Goal: Transaction & Acquisition: Purchase product/service

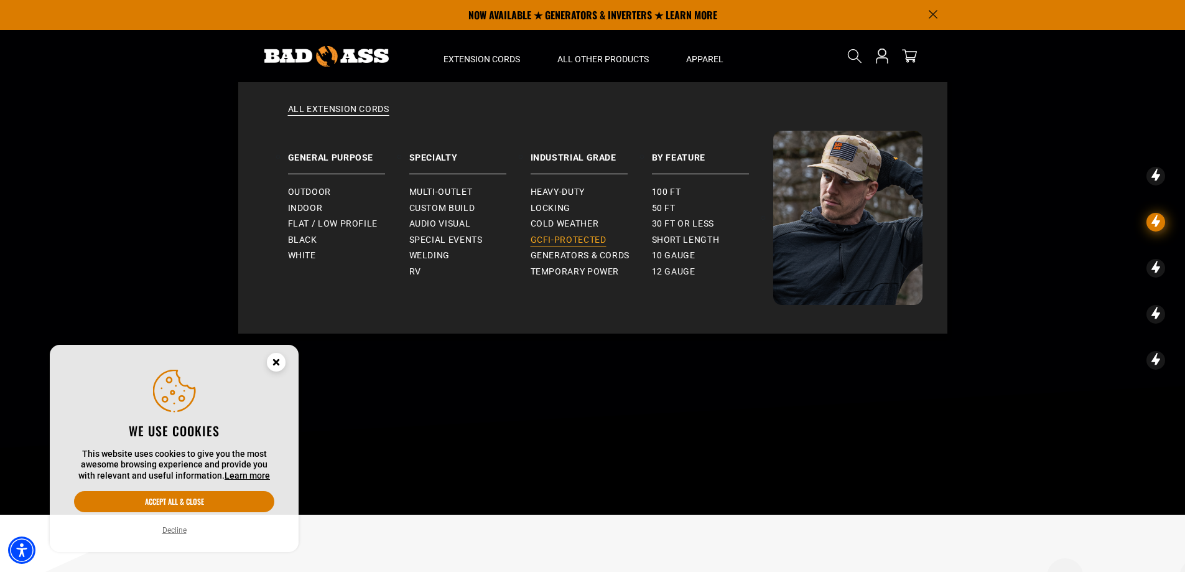
click at [567, 240] on span "GCFI-Protected" at bounding box center [569, 239] width 76 height 11
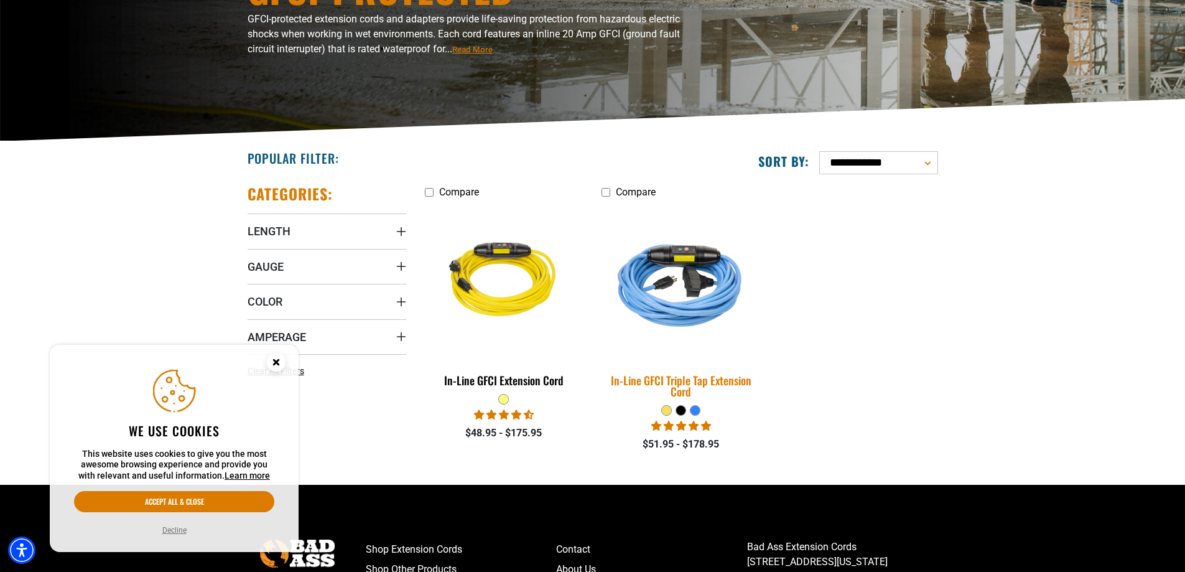
scroll to position [187, 0]
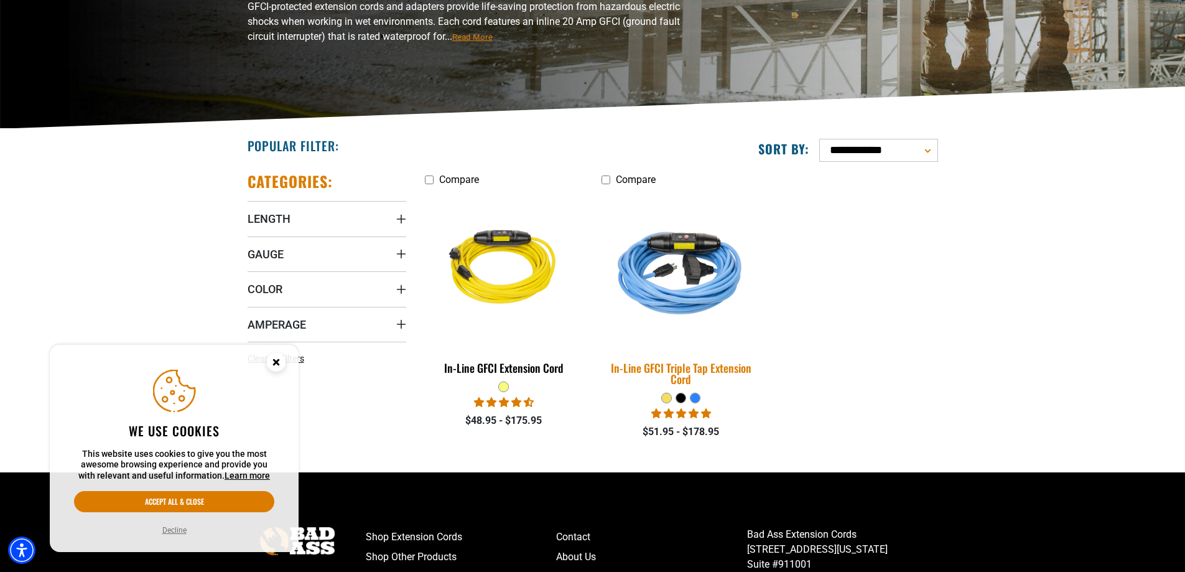
click at [715, 369] on div "In-Line GFCI Triple Tap Extension Cord" at bounding box center [680, 373] width 159 height 22
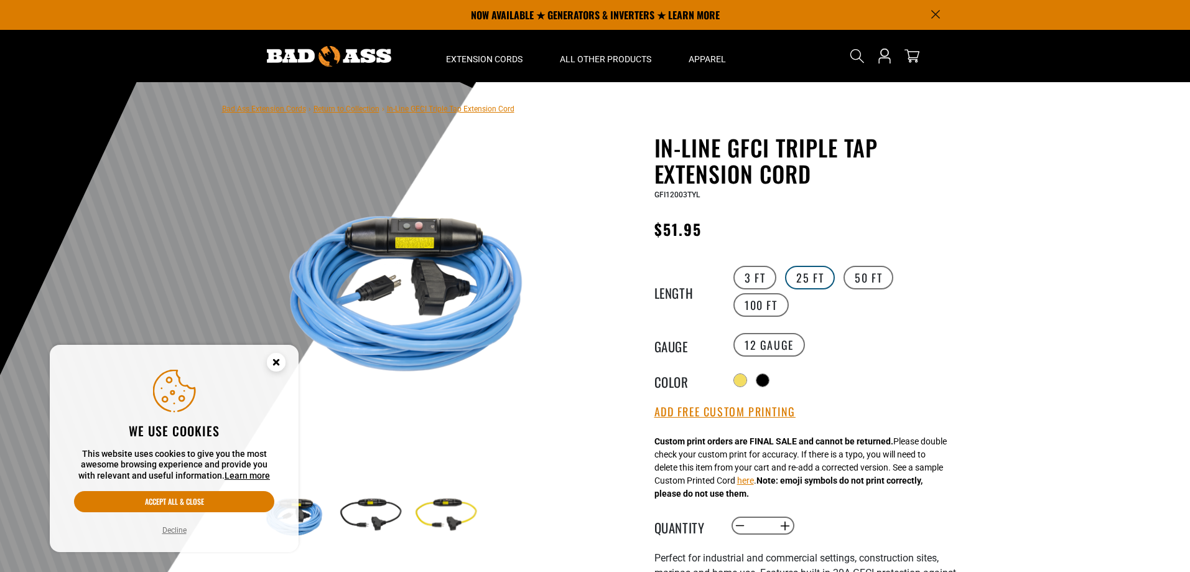
click at [800, 276] on label "25 FT" at bounding box center [810, 278] width 50 height 24
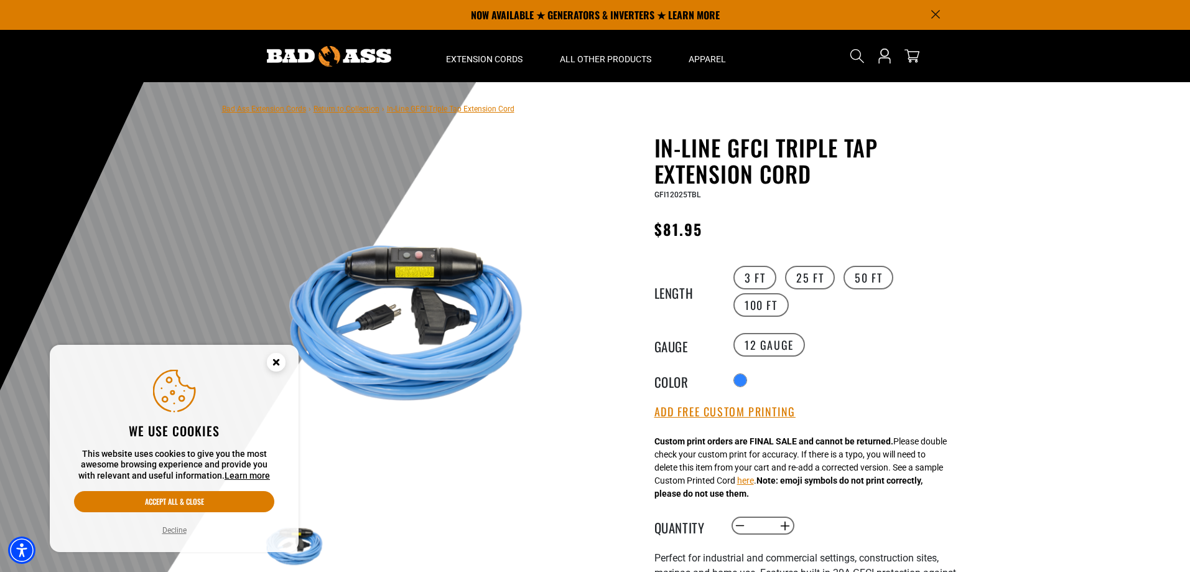
click at [277, 363] on icon "Close this option" at bounding box center [276, 361] width 4 height 4
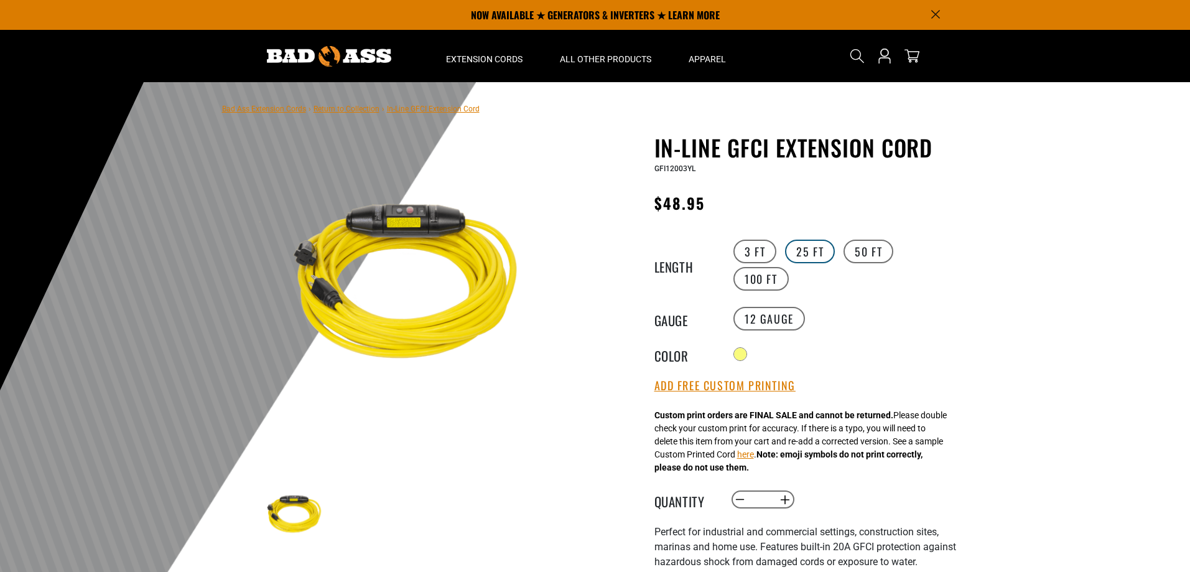
click at [817, 254] on label "25 FT" at bounding box center [810, 251] width 50 height 24
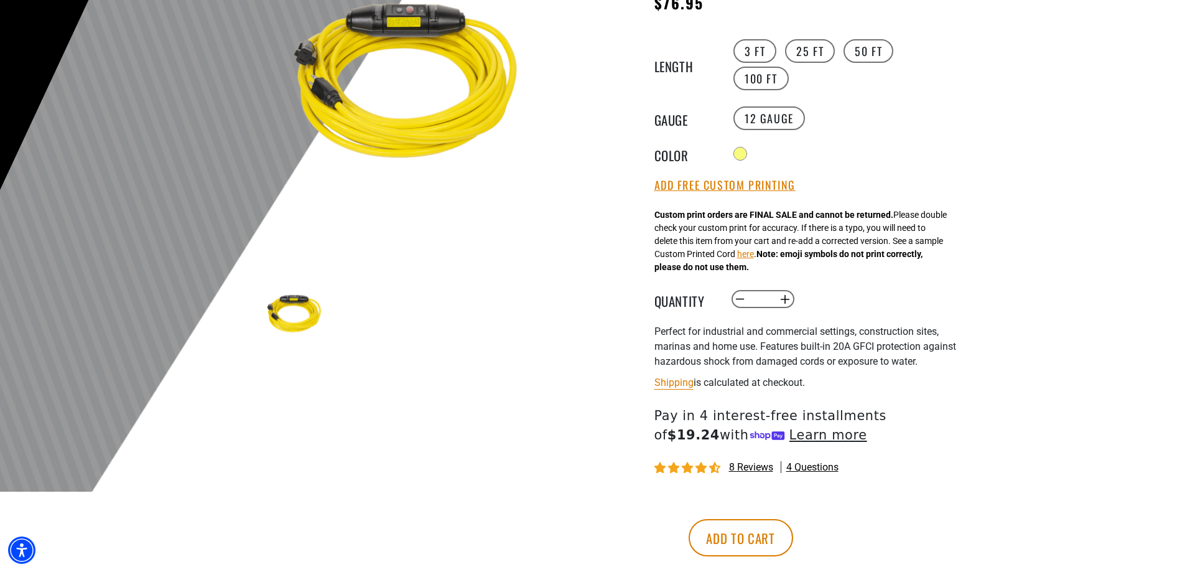
scroll to position [249, 0]
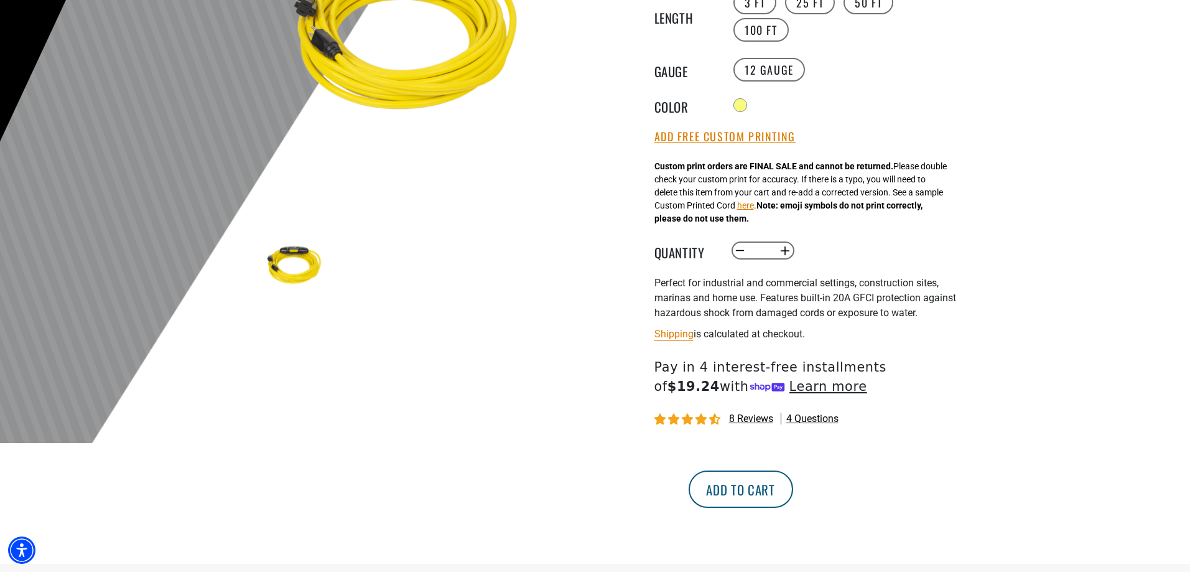
click at [793, 493] on button "Add to cart" at bounding box center [740, 488] width 104 height 37
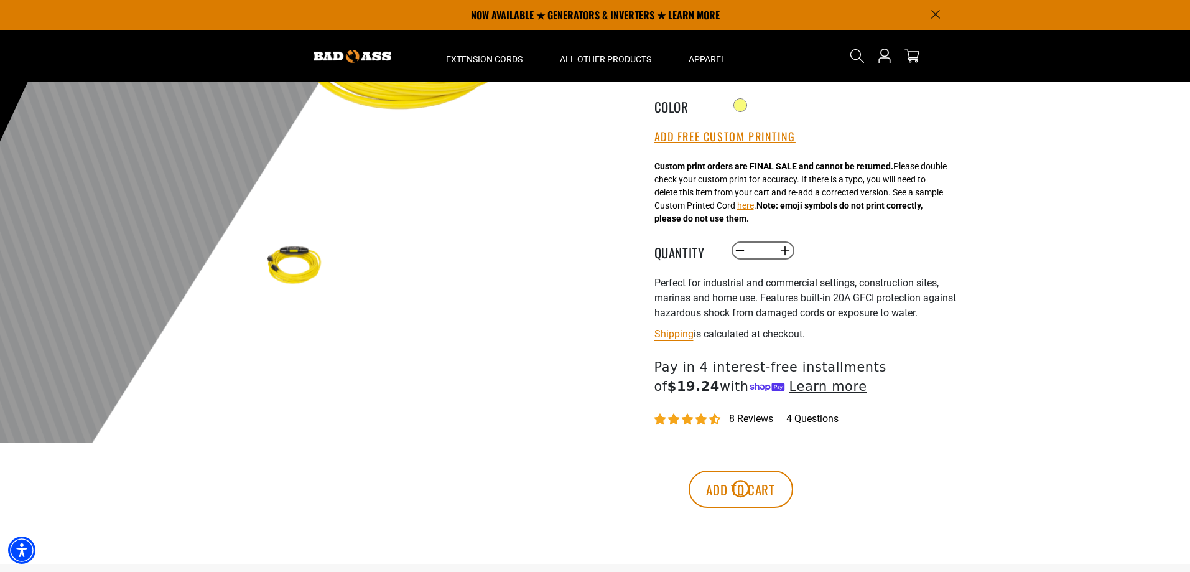
scroll to position [62, 0]
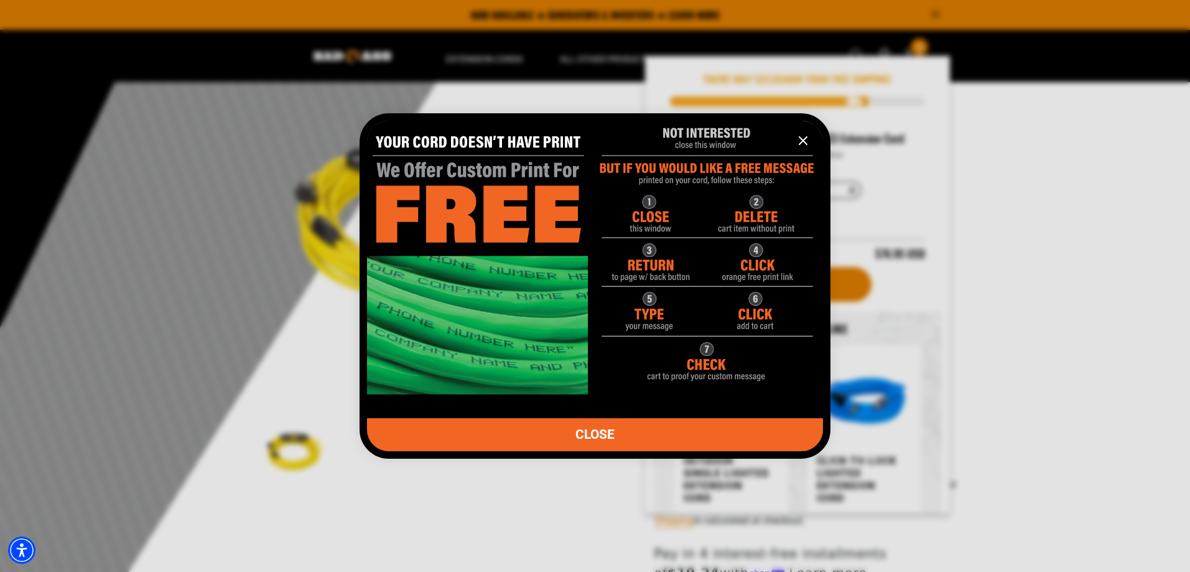
click at [589, 436] on span "CLOSE" at bounding box center [594, 434] width 39 height 13
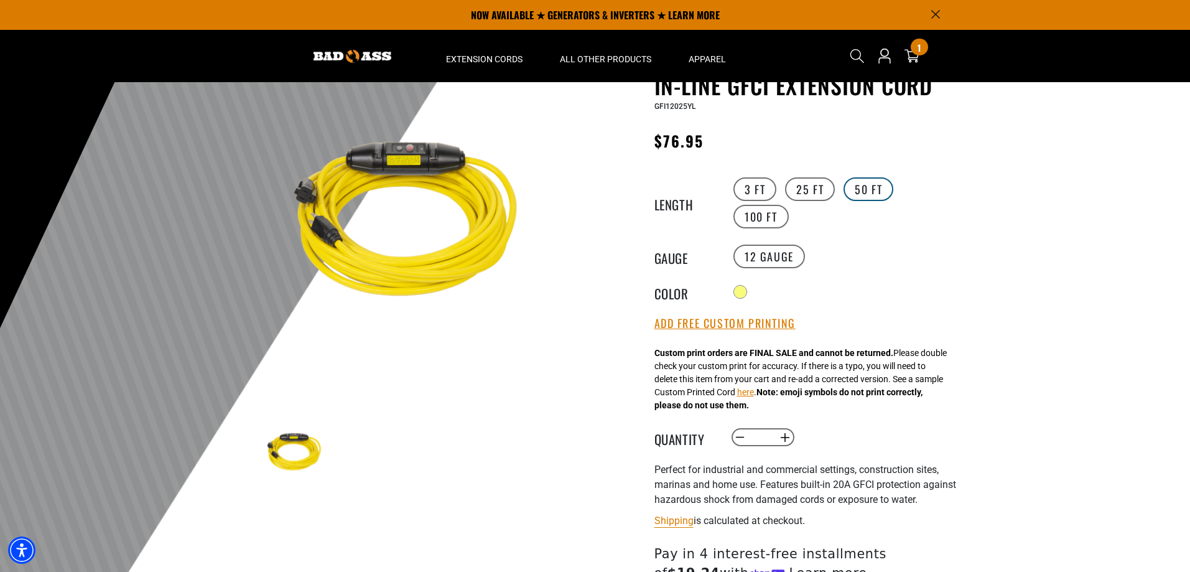
click at [877, 185] on label "50 FT" at bounding box center [868, 189] width 50 height 24
click at [784, 438] on button "Increase quantity for In-Line GFCI Extension Cord" at bounding box center [784, 437] width 19 height 21
type input "*"
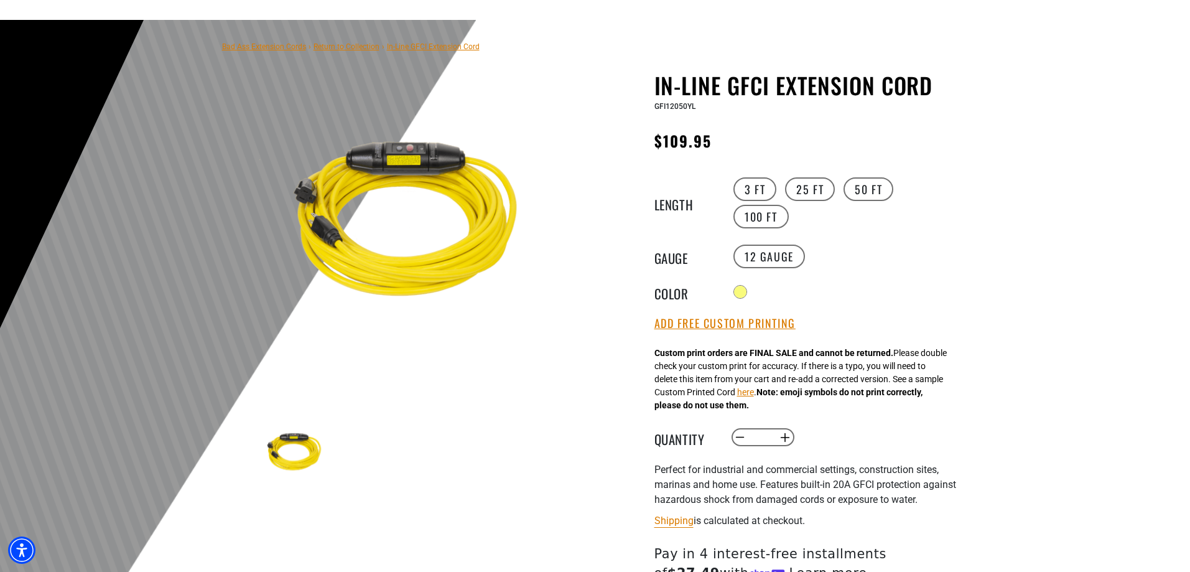
scroll to position [435, 0]
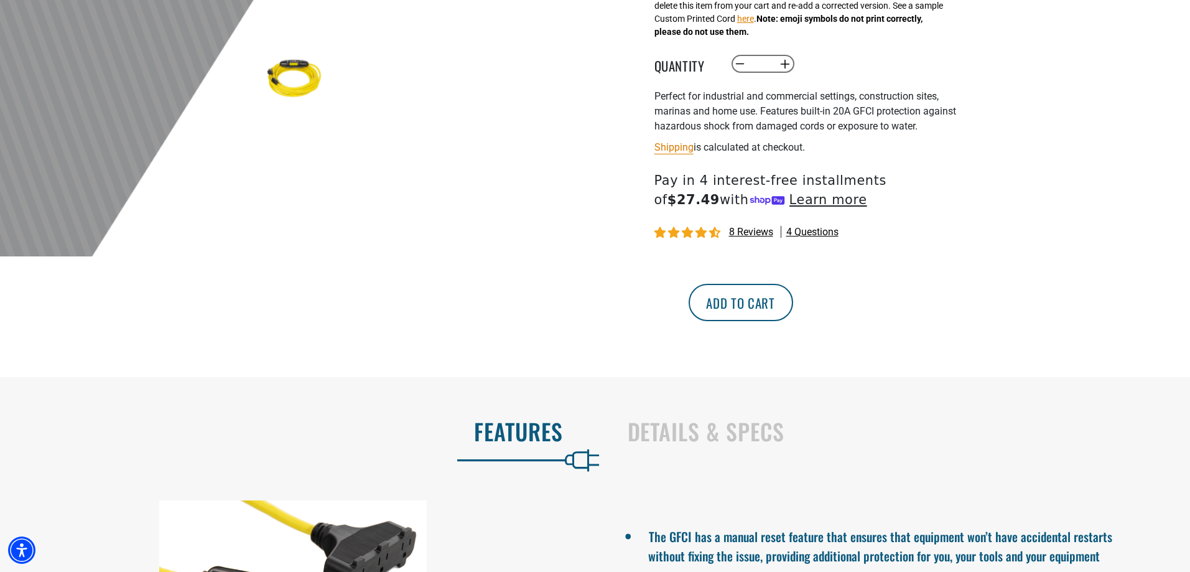
click at [793, 310] on button "Add to cart" at bounding box center [740, 302] width 104 height 37
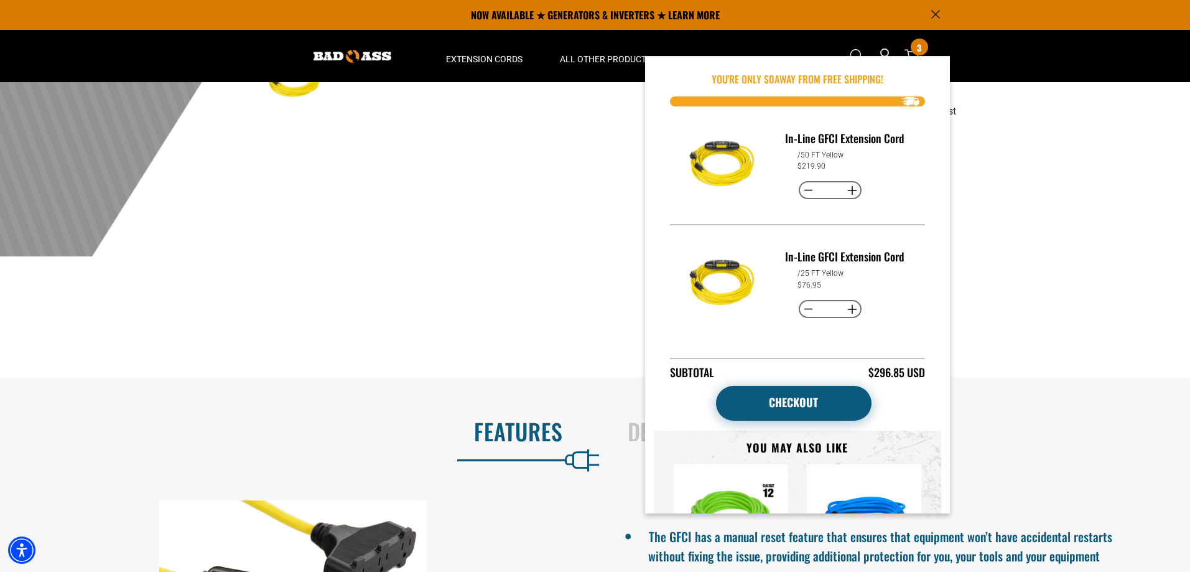
click at [838, 387] on link "Checkout" at bounding box center [793, 403] width 155 height 35
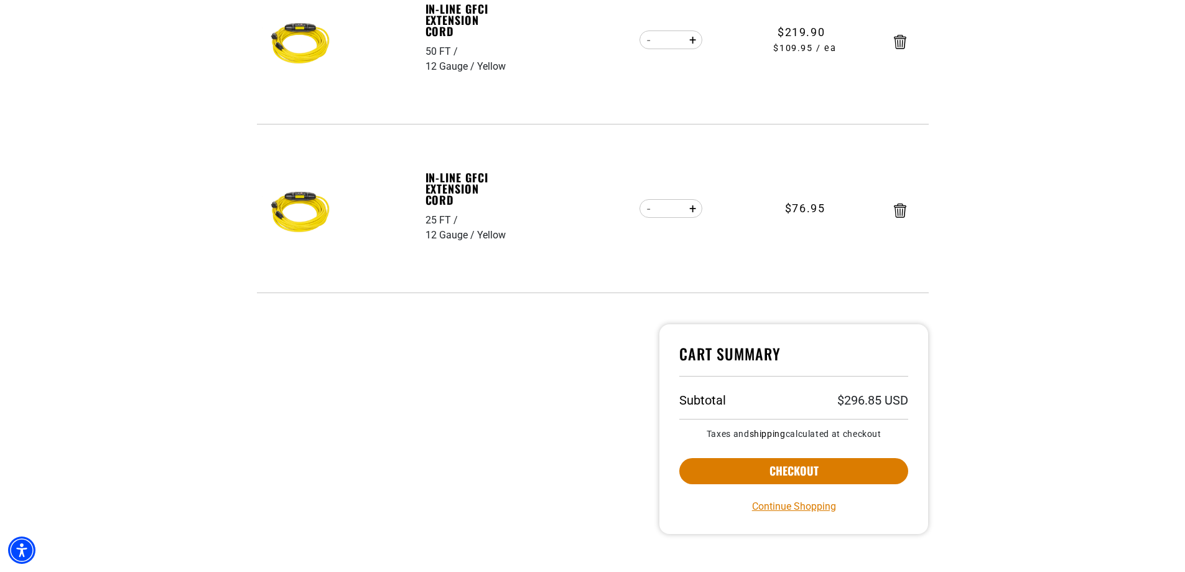
scroll to position [311, 0]
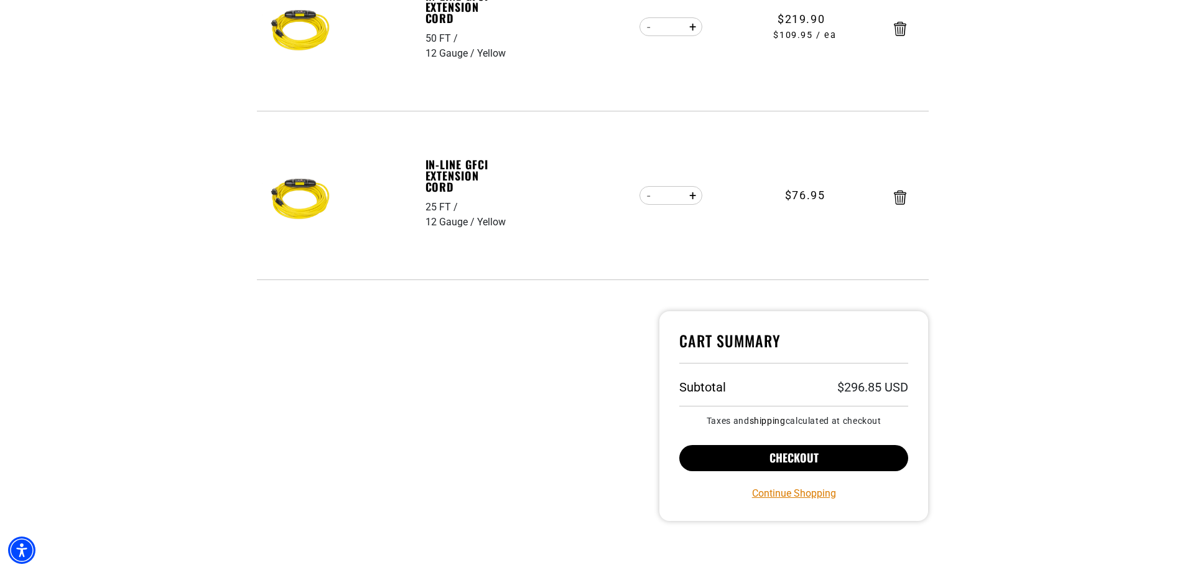
drag, startPoint x: 817, startPoint y: 456, endPoint x: 830, endPoint y: 455, distance: 13.1
click at [817, 456] on button "Checkout" at bounding box center [793, 458] width 229 height 26
